Goal: Task Accomplishment & Management: Use online tool/utility

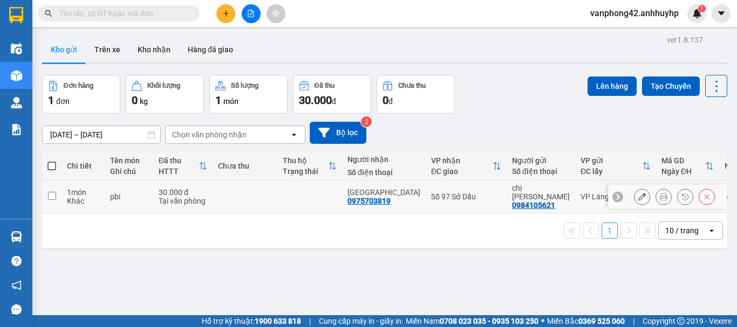
click at [49, 192] on input "checkbox" at bounding box center [52, 196] width 8 height 8
checkbox input "true"
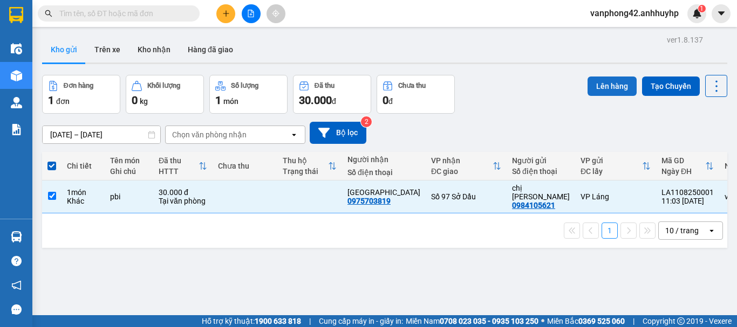
click at [598, 88] on button "Lên hàng" at bounding box center [611, 86] width 49 height 19
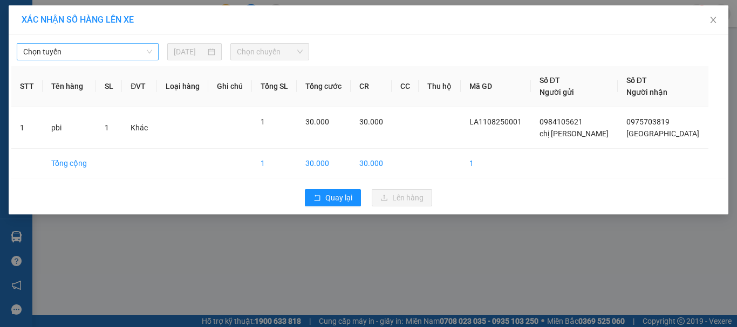
click at [108, 54] on span "Chọn tuyến" at bounding box center [87, 52] width 129 height 16
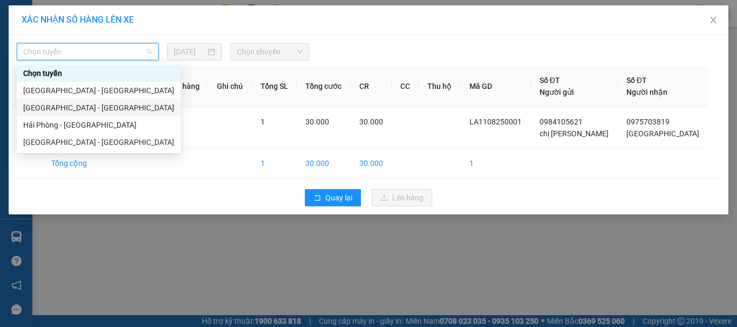
click at [66, 113] on div "[GEOGRAPHIC_DATA] - [GEOGRAPHIC_DATA]" at bounding box center [98, 108] width 151 height 12
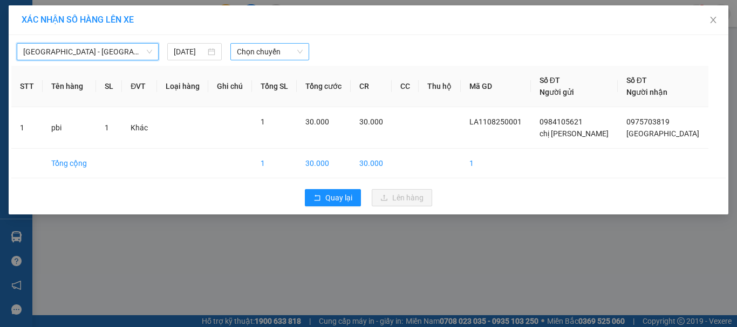
click at [259, 58] on span "Chọn chuyến" at bounding box center [270, 52] width 66 height 16
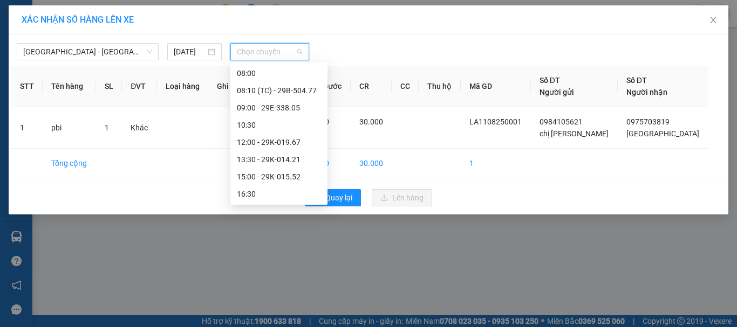
scroll to position [108, 0]
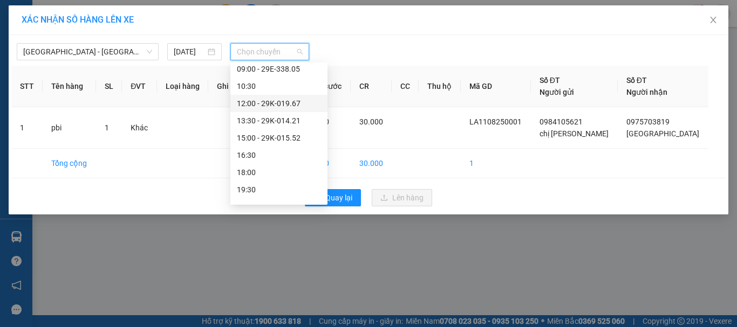
click at [268, 101] on div "12:00 - 29K-019.67" at bounding box center [279, 104] width 84 height 12
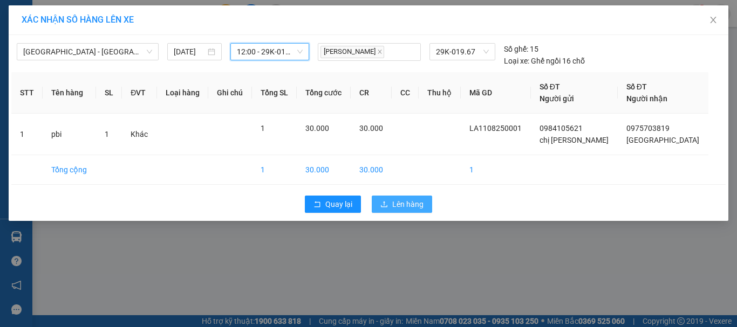
click at [385, 202] on icon "upload" at bounding box center [384, 204] width 6 height 6
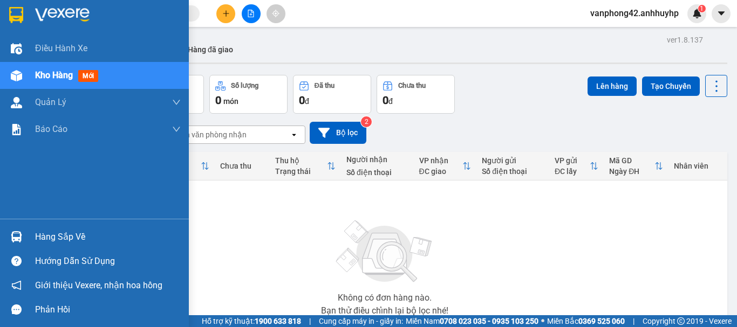
drag, startPoint x: 17, startPoint y: 244, endPoint x: 33, endPoint y: 241, distance: 16.5
click at [17, 242] on div at bounding box center [16, 237] width 19 height 19
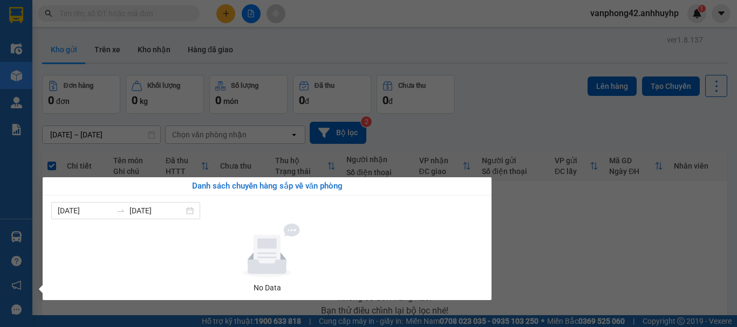
click at [549, 271] on section "Kết quả tìm kiếm ( 0 ) Bộ lọc No Data vanphong42.anhhuyhp 1 Điều hành xe Kho hà…" at bounding box center [368, 163] width 737 height 327
